Goal: Transaction & Acquisition: Purchase product/service

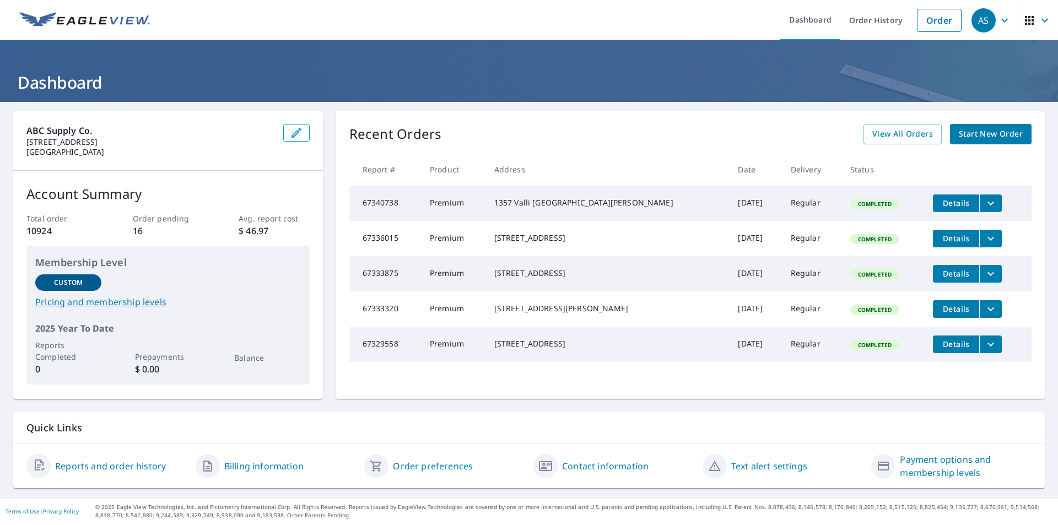
click at [485, 138] on div "Recent Orders View All Orders Start New Order" at bounding box center [690, 134] width 682 height 20
click at [969, 142] on link "Start New Order" at bounding box center [991, 134] width 82 height 20
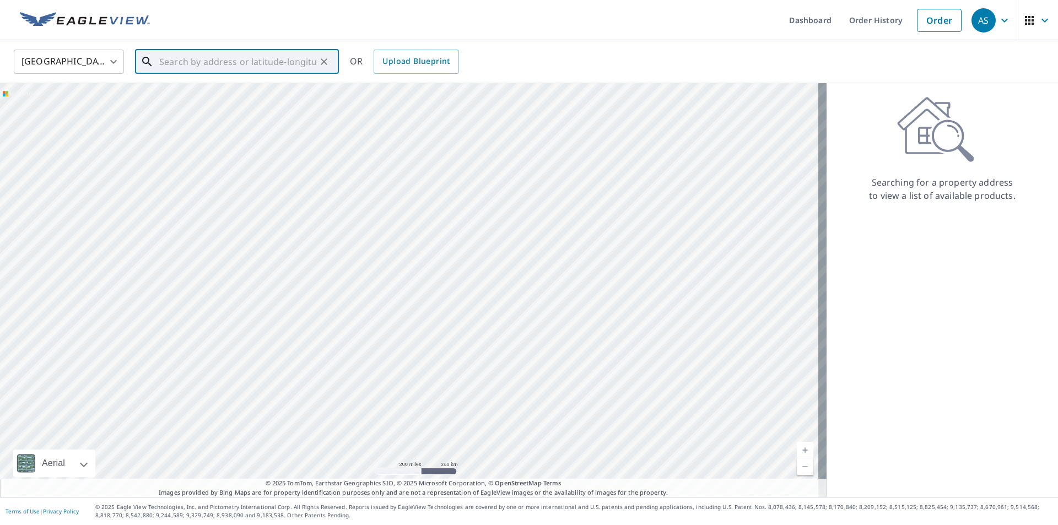
click at [255, 60] on input "text" at bounding box center [237, 61] width 157 height 31
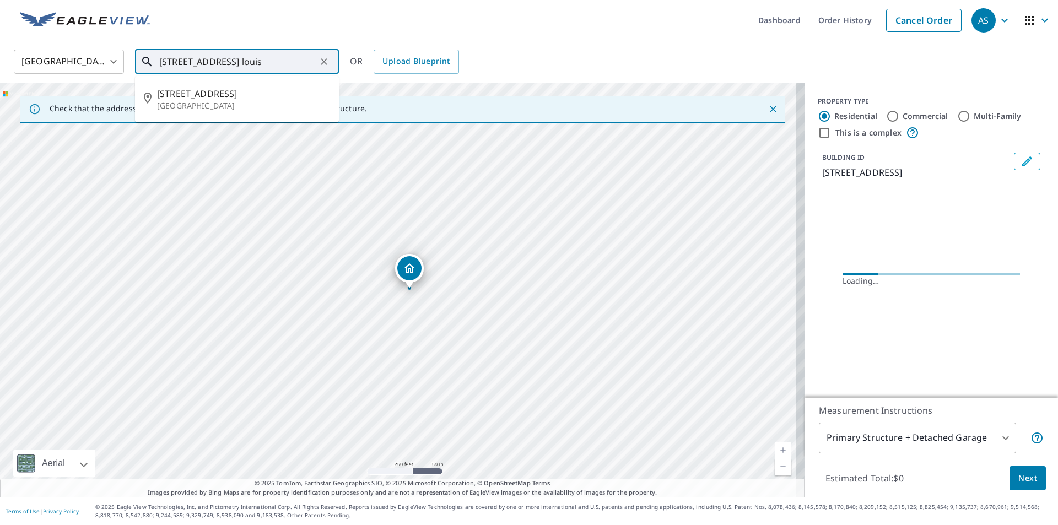
click at [287, 60] on input "[STREET_ADDRESS] louis" at bounding box center [237, 61] width 157 height 31
click at [251, 95] on span "[STREET_ADDRESS]" at bounding box center [243, 93] width 173 height 13
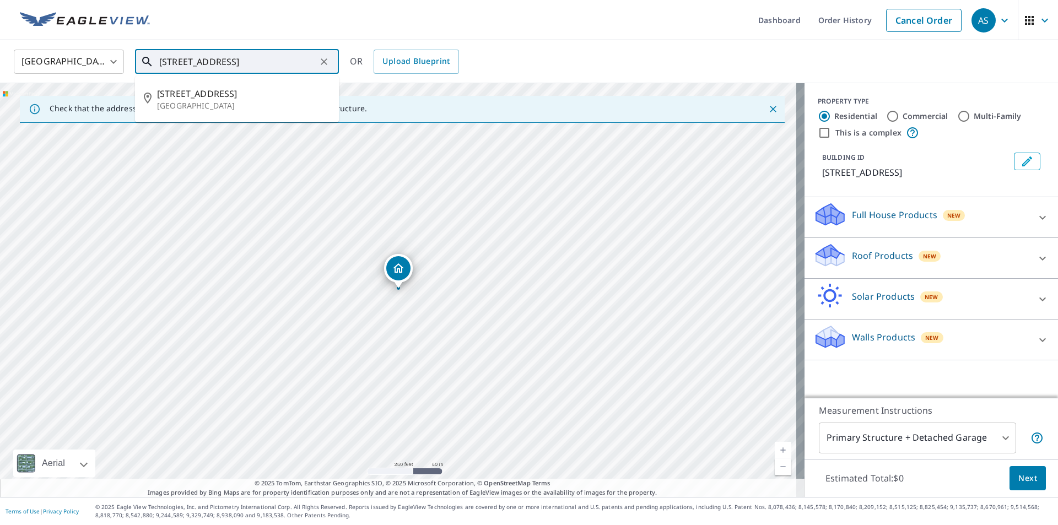
drag, startPoint x: 174, startPoint y: 60, endPoint x: 138, endPoint y: 65, distance: 36.8
click at [138, 65] on div "[STREET_ADDRESS] ​" at bounding box center [237, 62] width 204 height 24
click at [221, 99] on span "[STREET_ADDRESS]" at bounding box center [243, 93] width 173 height 13
type input "[STREET_ADDRESS]"
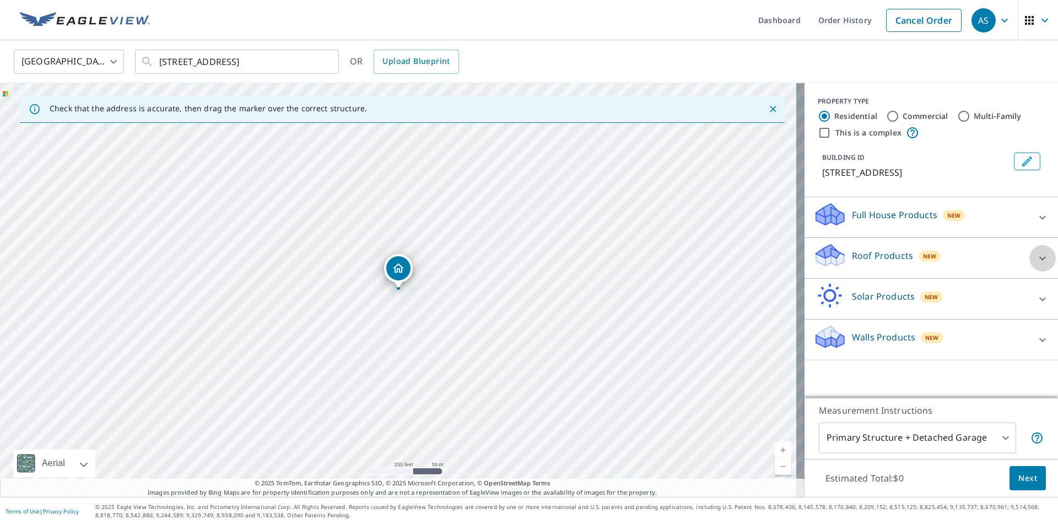
click at [1036, 255] on icon at bounding box center [1042, 258] width 13 height 13
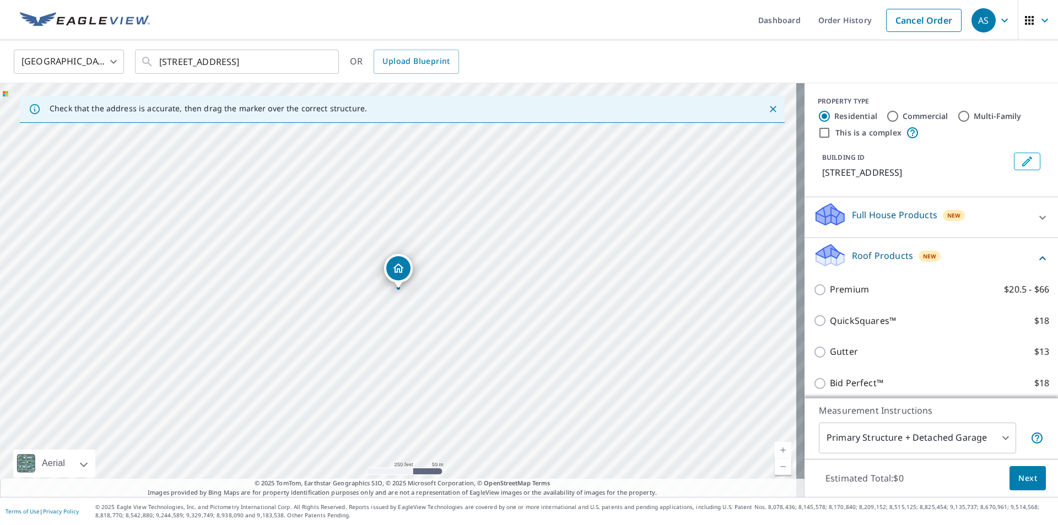
click at [815, 295] on input "Premium $20.5 - $66" at bounding box center [821, 289] width 17 height 13
checkbox input "true"
click at [1023, 478] on span "Next" at bounding box center [1027, 479] width 19 height 14
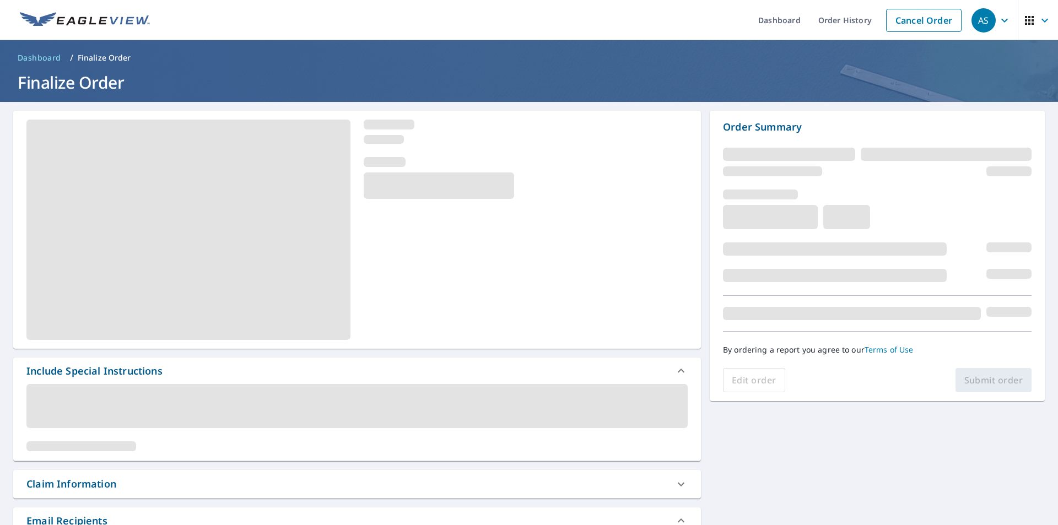
scroll to position [165, 0]
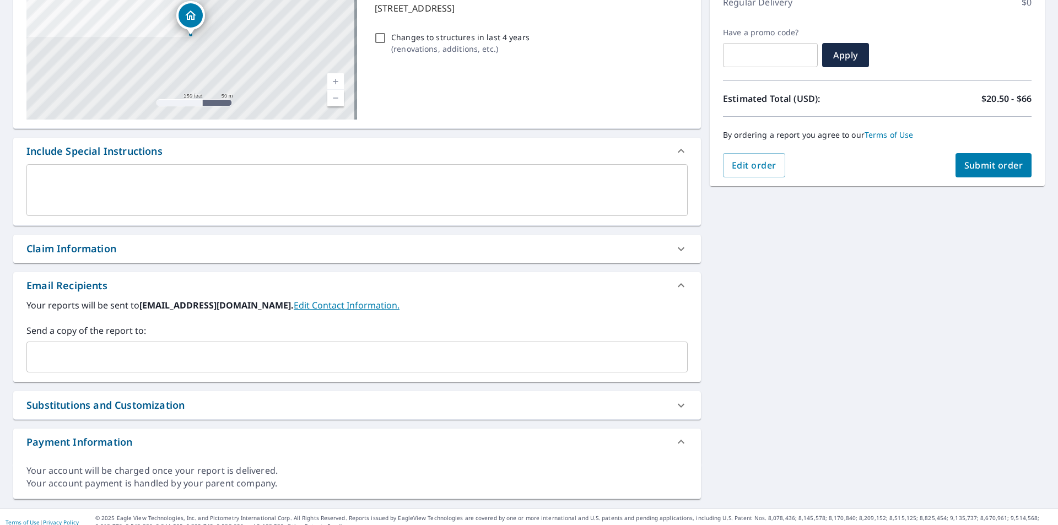
click at [80, 362] on input "text" at bounding box center [348, 357] width 635 height 21
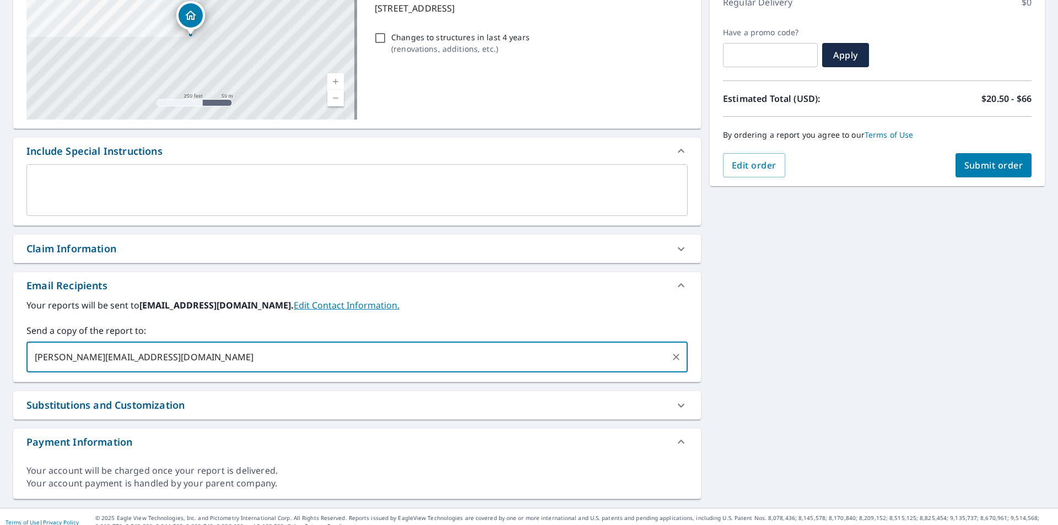
type input "[PERSON_NAME][EMAIL_ADDRESS][DOMAIN_NAME]"
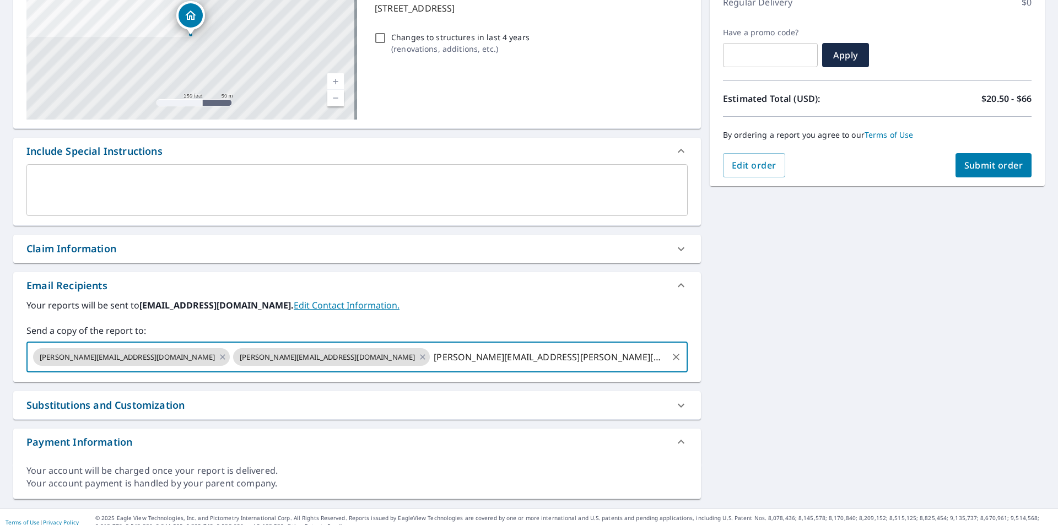
type input "[PERSON_NAME][EMAIL_ADDRESS][PERSON_NAME][DOMAIN_NAME]"
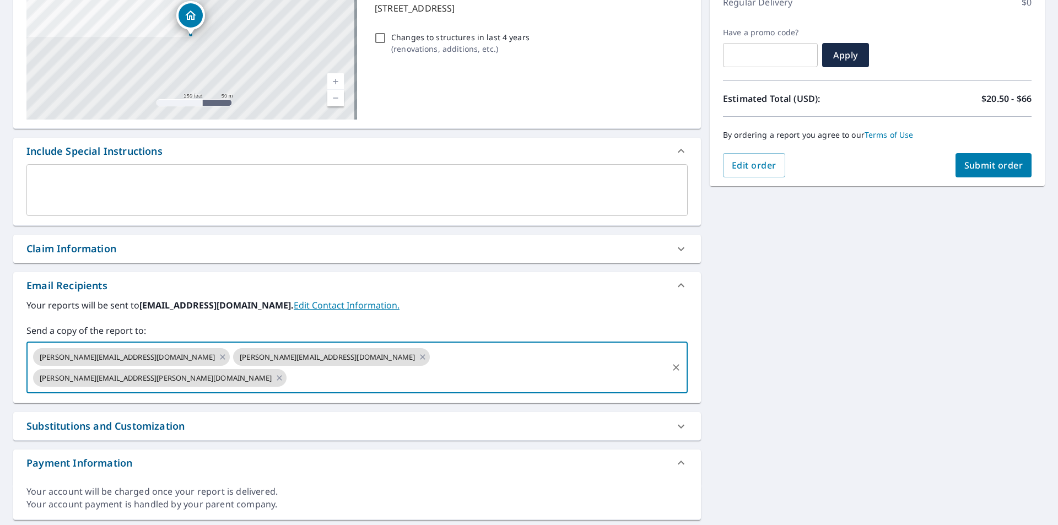
click at [843, 328] on div "[STREET_ADDRESS] Aerial Road A standard road map Aerial A detailed look from ab…" at bounding box center [529, 233] width 1058 height 592
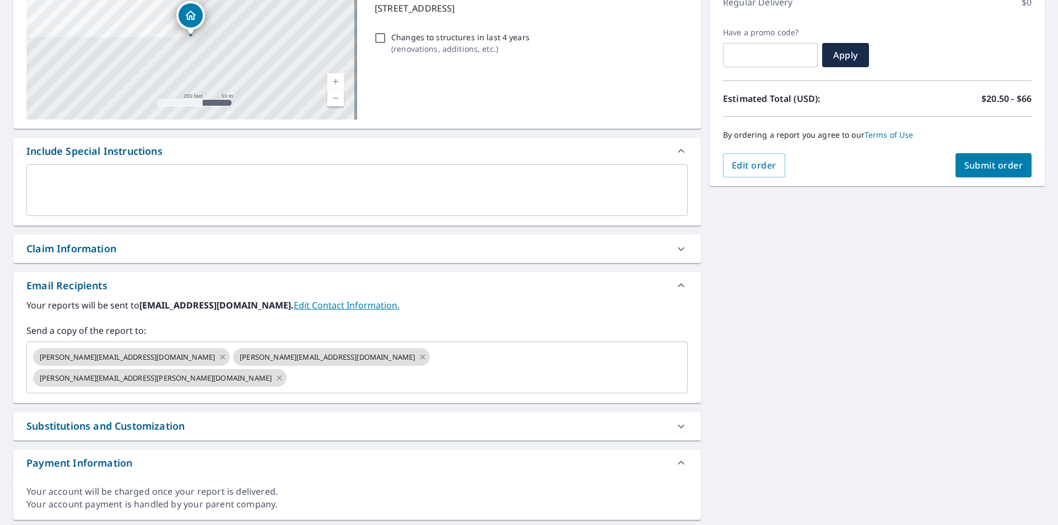
click at [836, 327] on div "[STREET_ADDRESS] Aerial Road A standard road map Aerial A detailed look from ab…" at bounding box center [529, 233] width 1058 height 592
click at [969, 164] on span "Submit order" at bounding box center [993, 165] width 59 height 12
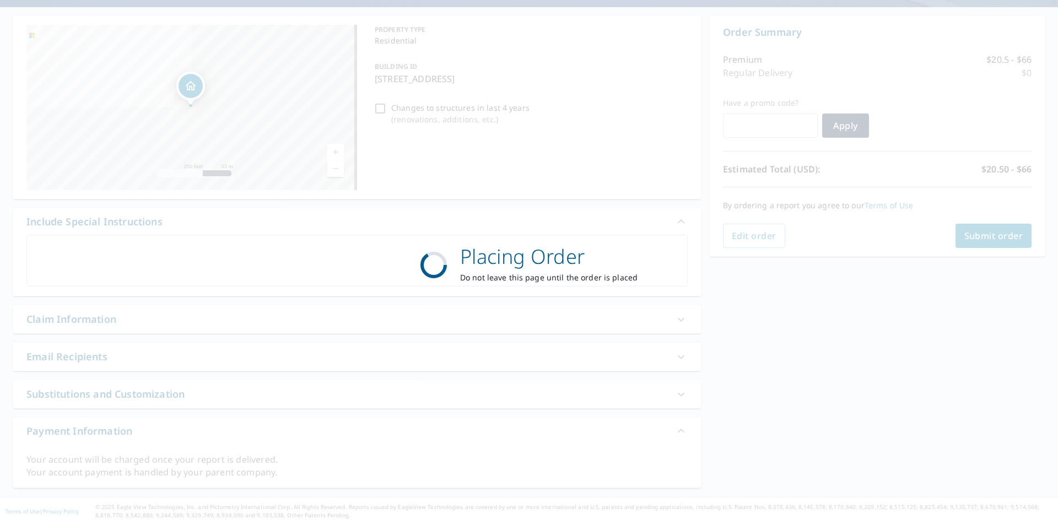
scroll to position [95, 0]
